Goal: Information Seeking & Learning: Learn about a topic

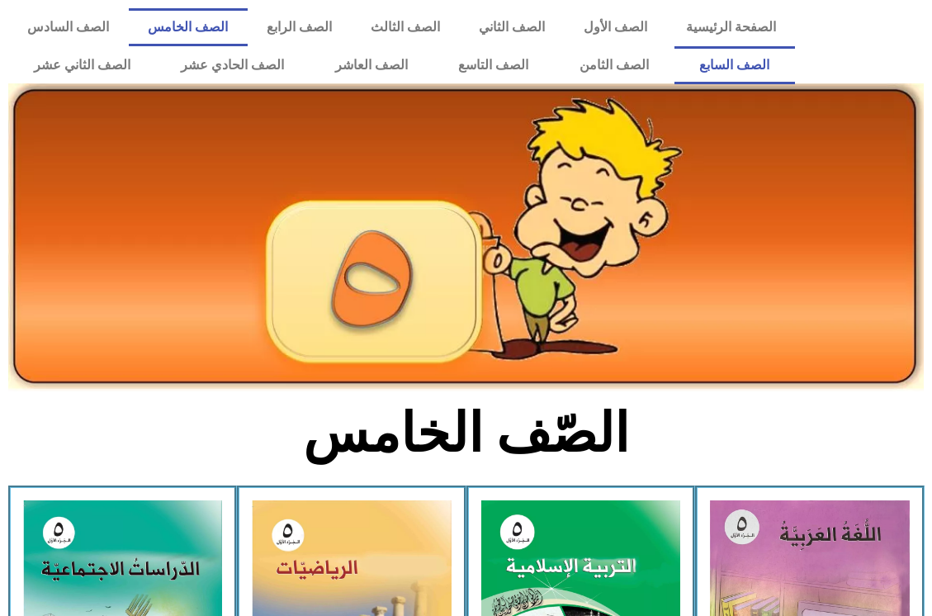
click at [675, 46] on link "الصف السابع" at bounding box center [735, 65] width 121 height 38
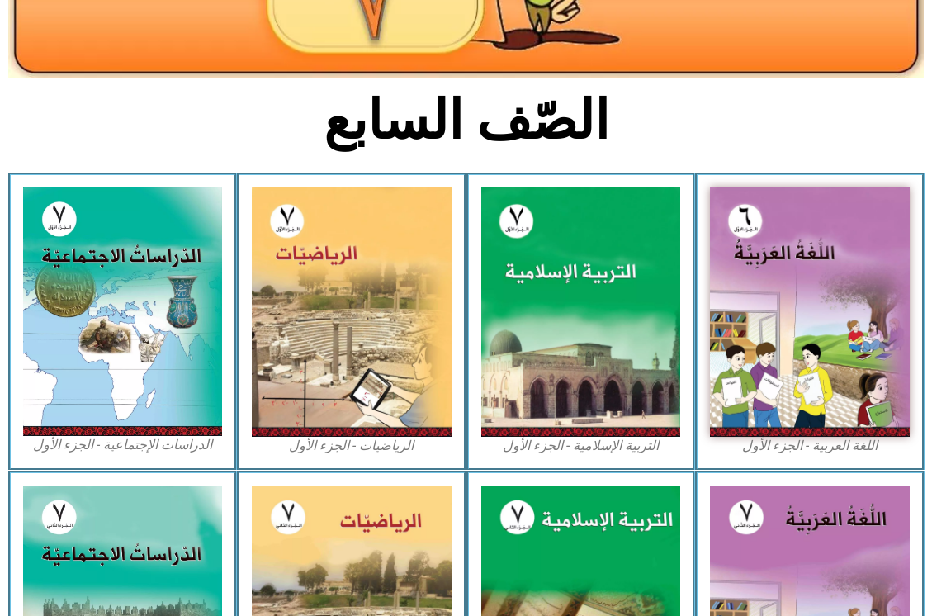
scroll to position [330, 0]
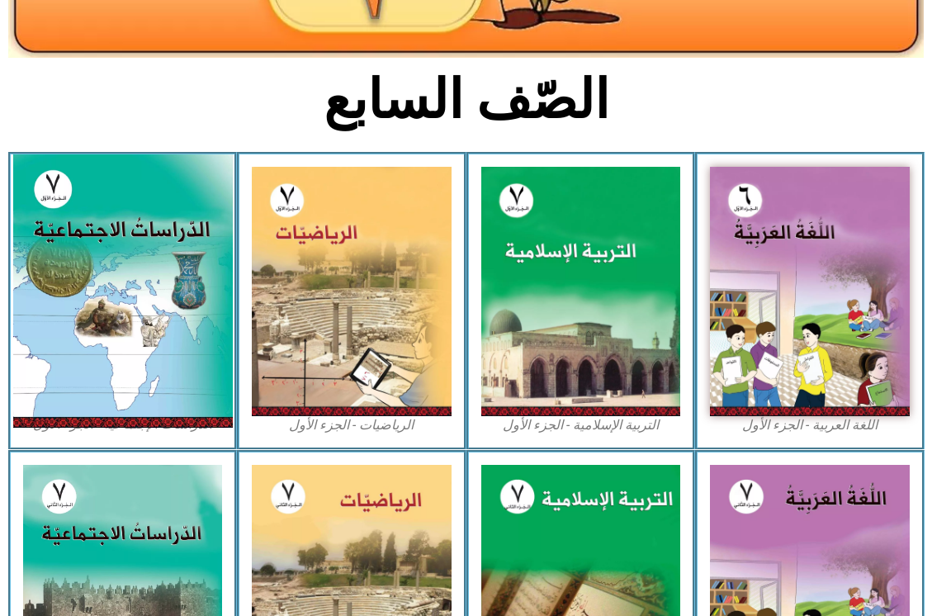
click at [106, 306] on img at bounding box center [122, 290] width 220 height 273
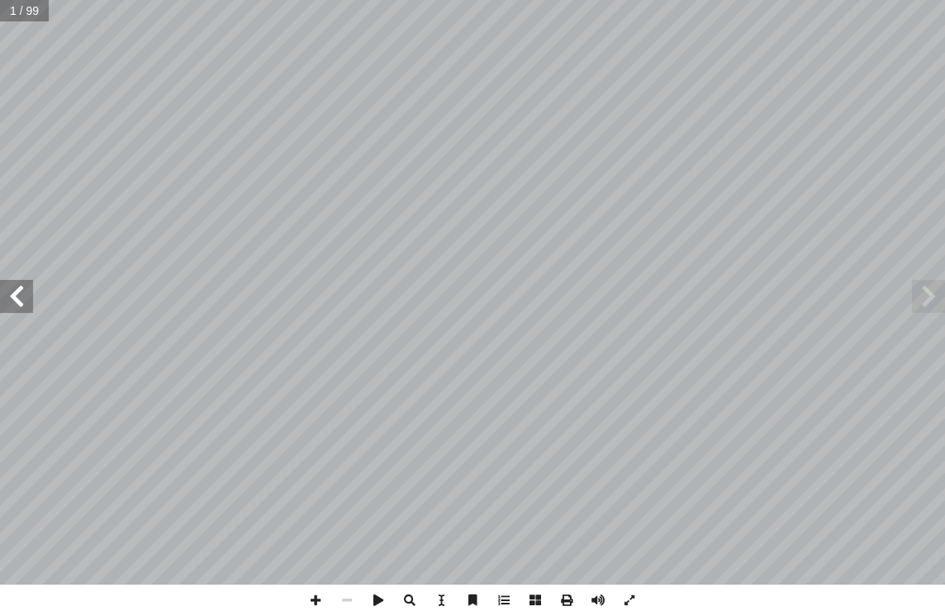
click at [15, 296] on span at bounding box center [16, 296] width 33 height 33
click at [14, 296] on span at bounding box center [16, 296] width 33 height 33
click at [16, 296] on span at bounding box center [16, 296] width 33 height 33
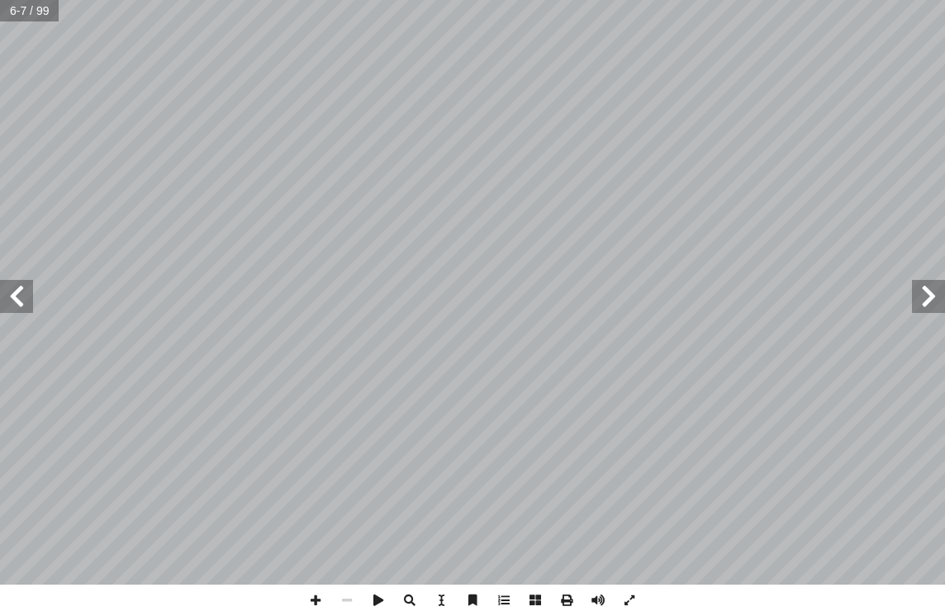
click at [16, 296] on span at bounding box center [16, 296] width 33 height 33
click at [919, 309] on span at bounding box center [928, 296] width 33 height 33
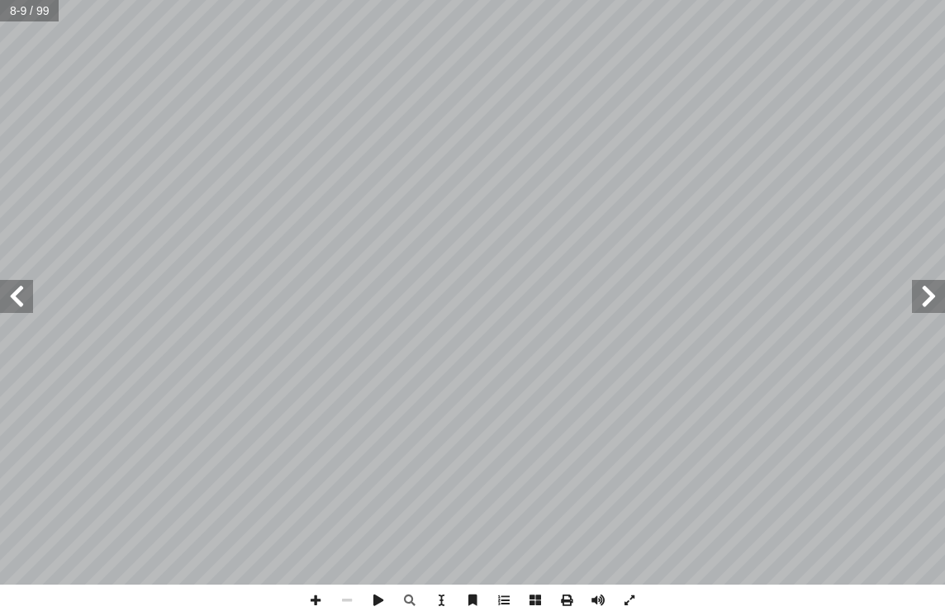
click at [11, 294] on span at bounding box center [16, 296] width 33 height 33
click at [12, 294] on span at bounding box center [16, 296] width 33 height 33
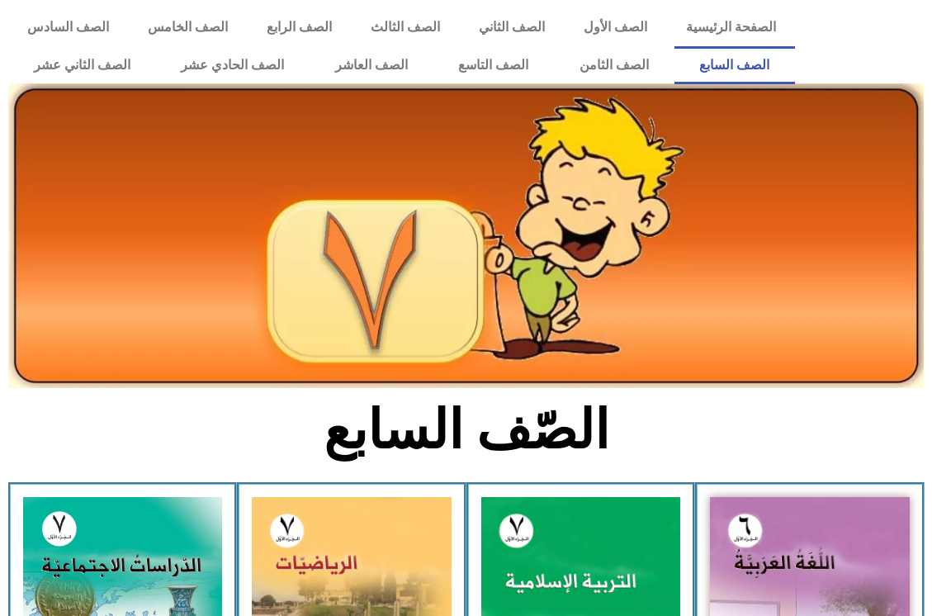
scroll to position [330, 0]
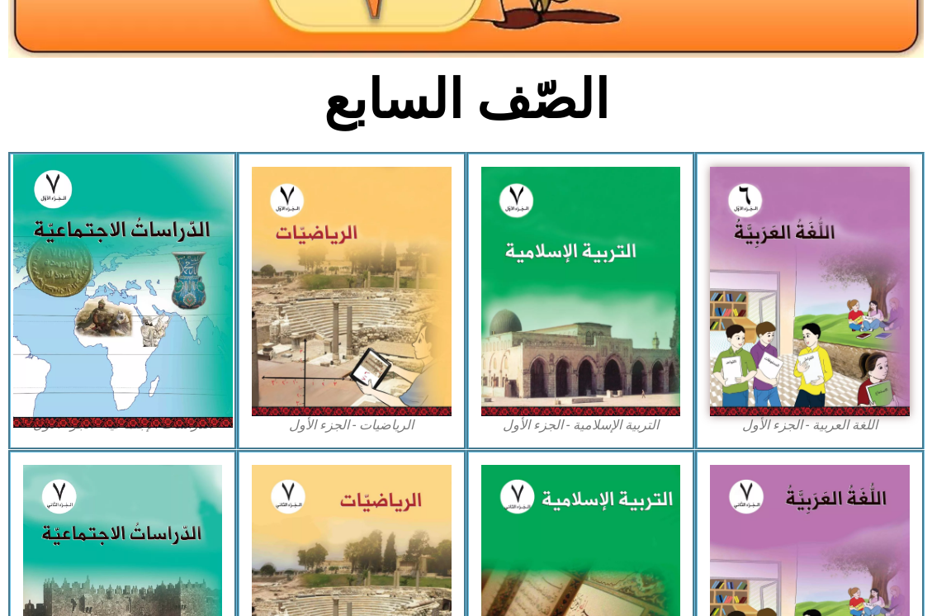
click at [126, 283] on img at bounding box center [122, 290] width 220 height 273
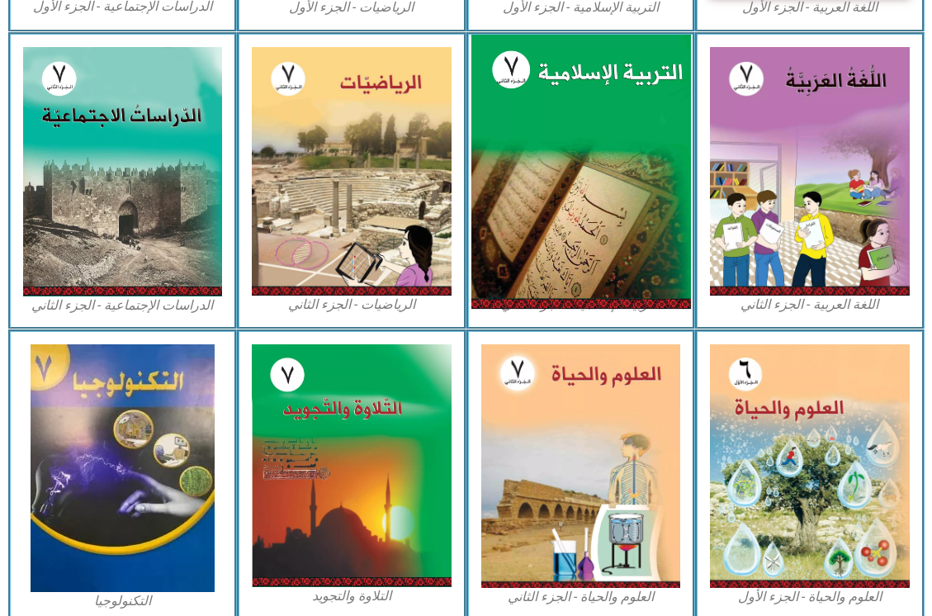
scroll to position [827, 0]
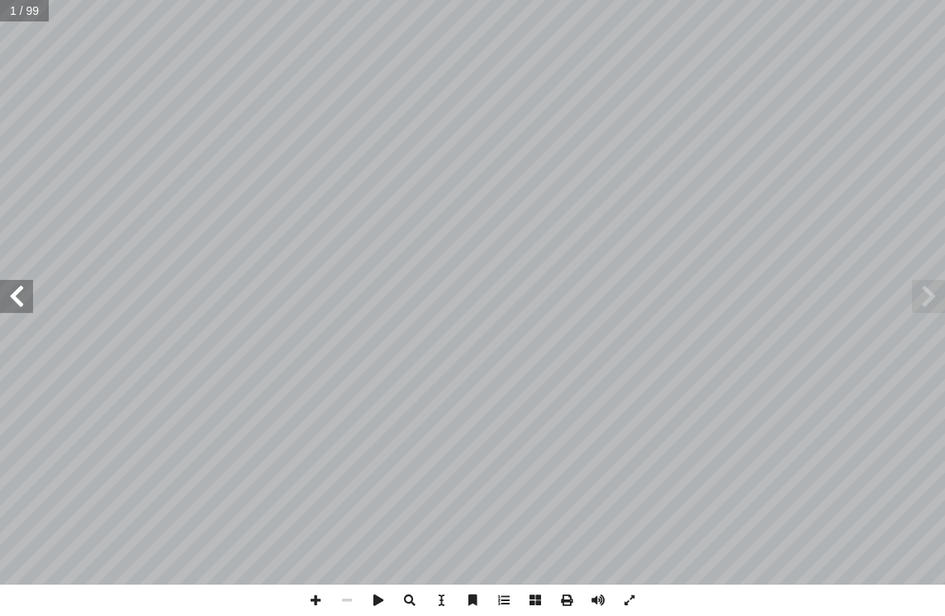
click at [26, 305] on span at bounding box center [16, 296] width 33 height 33
click at [7, 290] on span at bounding box center [16, 296] width 33 height 33
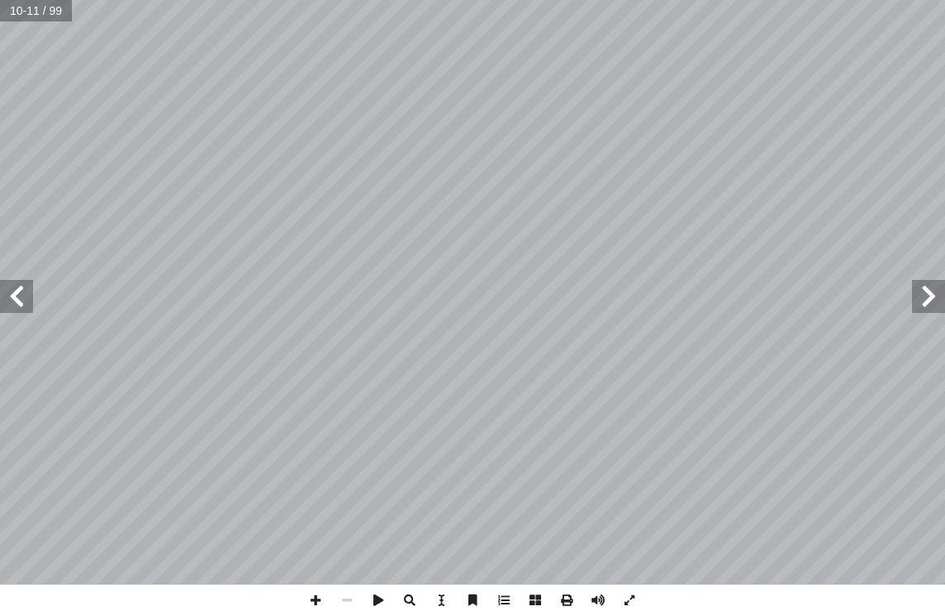
click at [20, 303] on span at bounding box center [16, 296] width 33 height 33
click at [22, 302] on span at bounding box center [16, 296] width 33 height 33
click at [21, 302] on span at bounding box center [16, 296] width 33 height 33
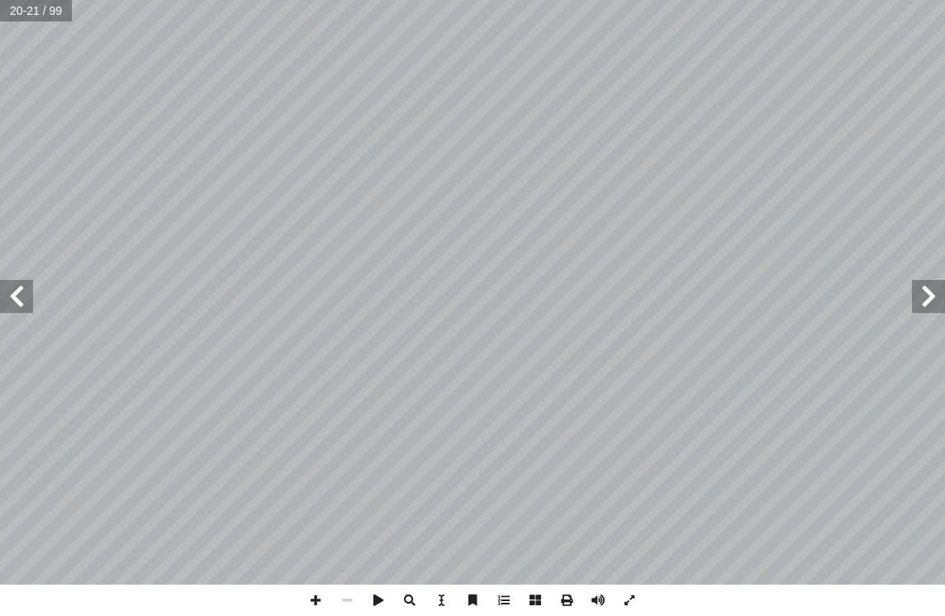
click at [21, 302] on span at bounding box center [16, 296] width 33 height 33
click at [561, 596] on span at bounding box center [566, 600] width 31 height 31
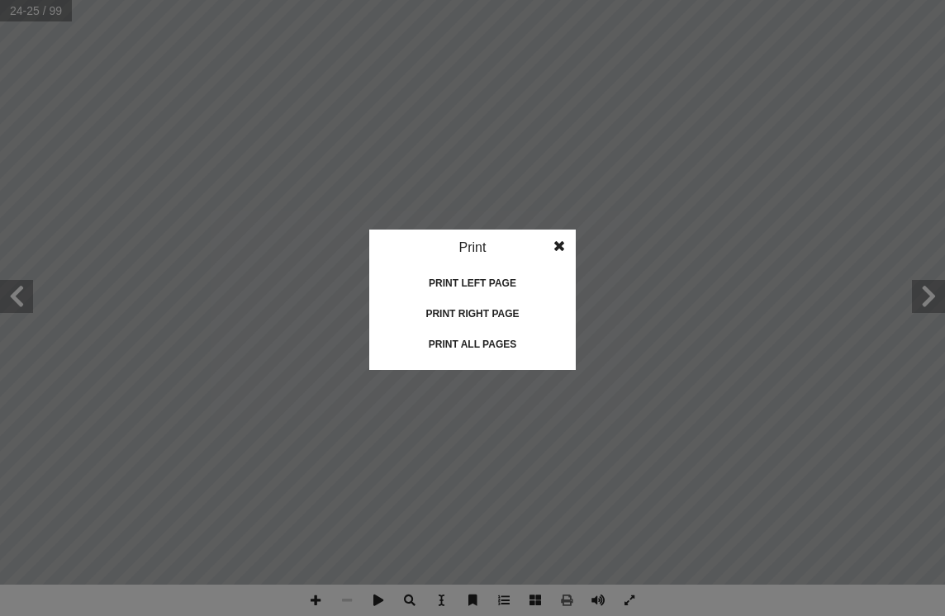
click at [440, 349] on div "Print all pages" at bounding box center [472, 344] width 165 height 26
click at [566, 242] on span at bounding box center [559, 246] width 30 height 33
